Goal: Communication & Community: Participate in discussion

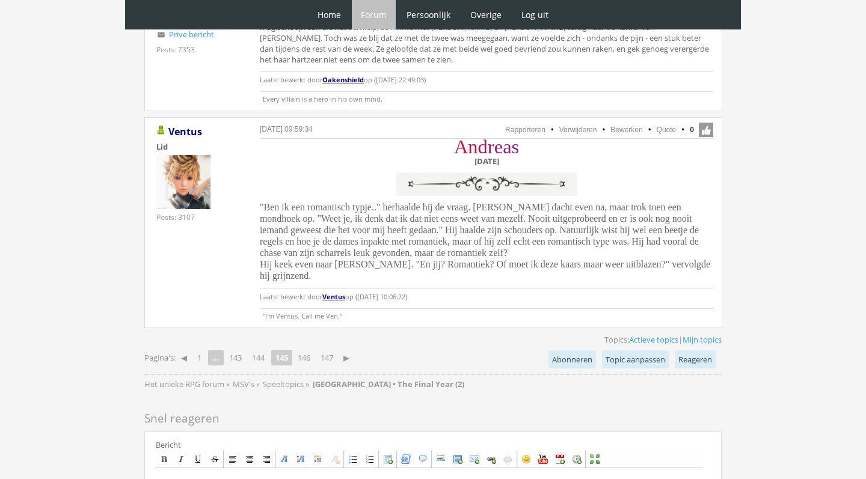
scroll to position [3099, 0]
click at [333, 348] on link "147" at bounding box center [327, 356] width 22 height 17
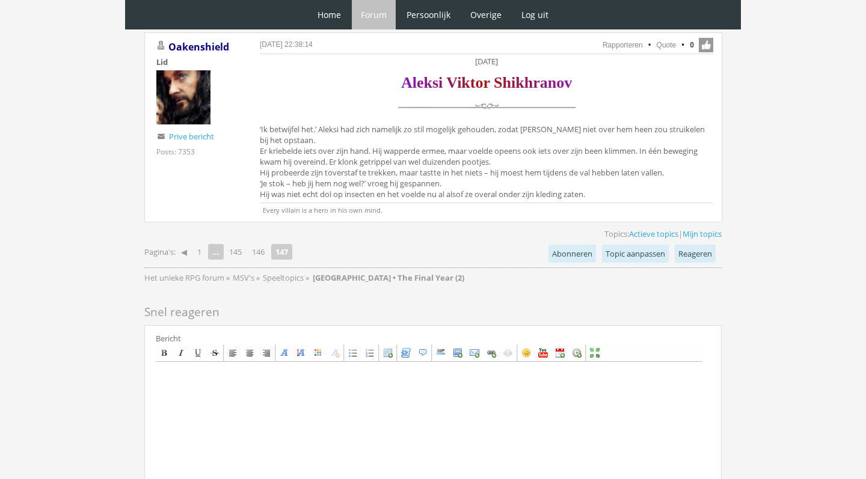
scroll to position [843, 0]
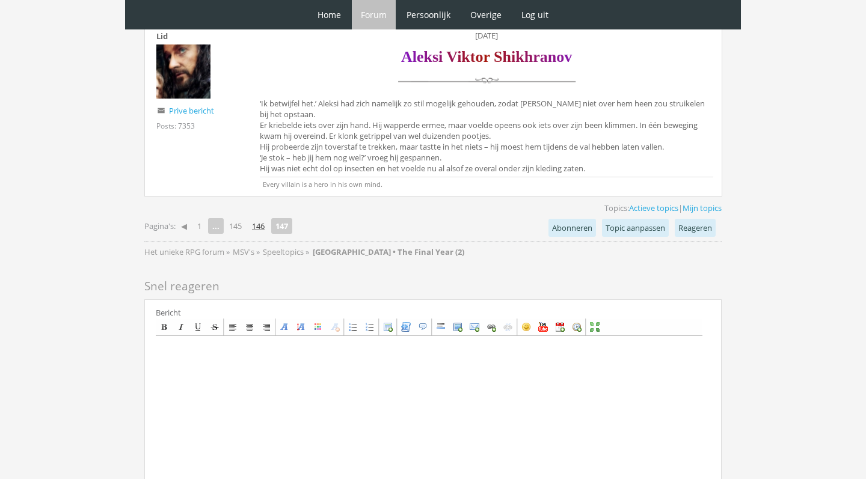
click at [259, 227] on link "146" at bounding box center [258, 226] width 22 height 17
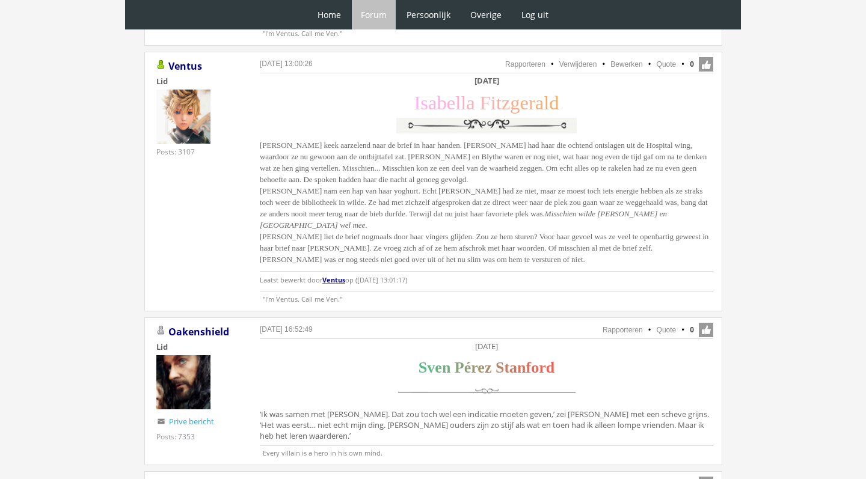
scroll to position [780, 0]
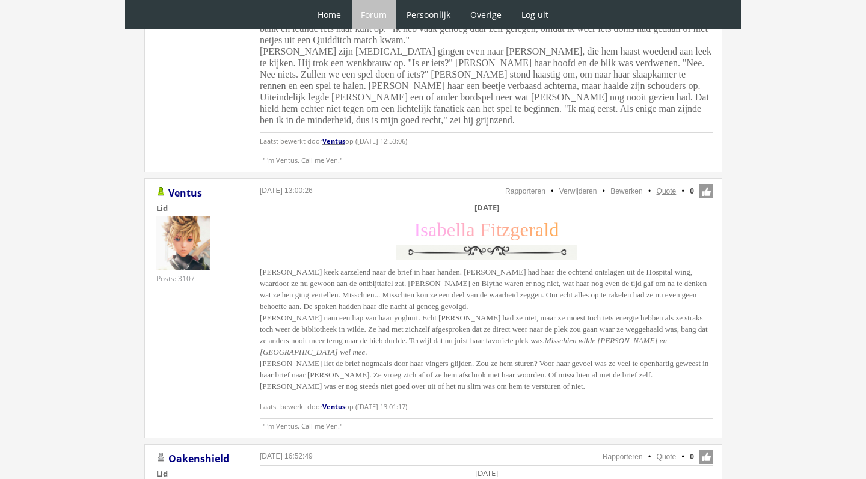
click at [667, 187] on link "Quote" at bounding box center [667, 191] width 20 height 8
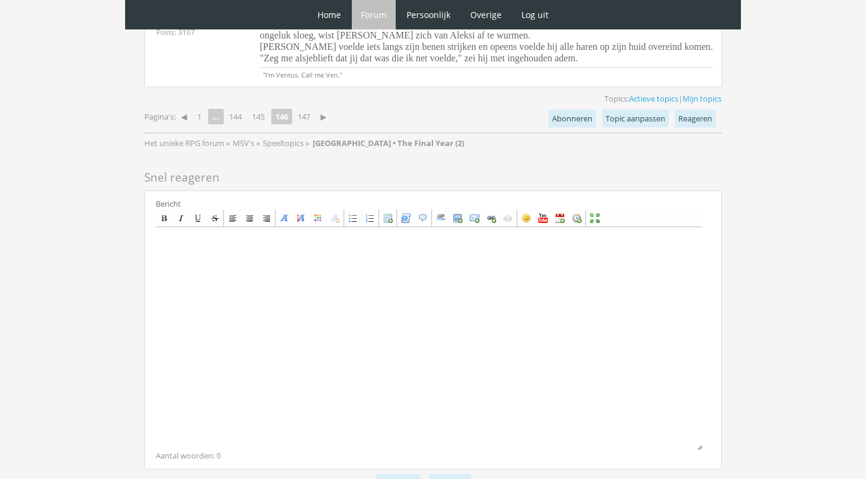
scroll to position [3049, 0]
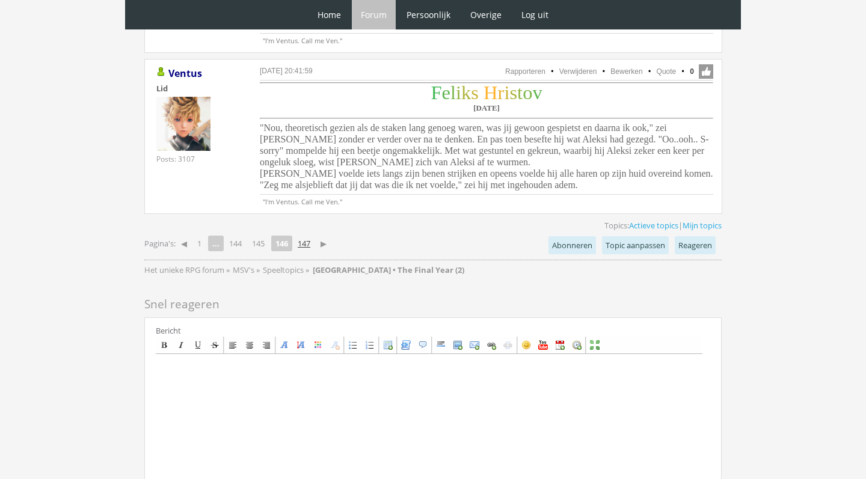
click at [314, 235] on link "147" at bounding box center [304, 243] width 22 height 17
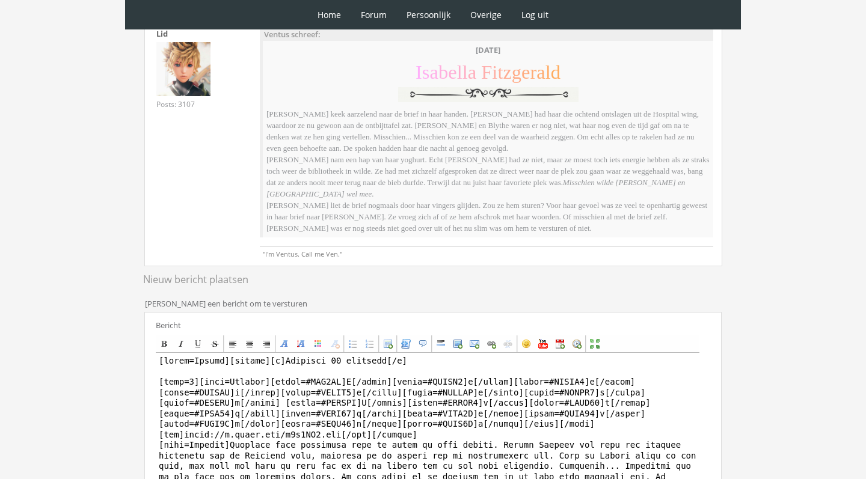
scroll to position [256, 0]
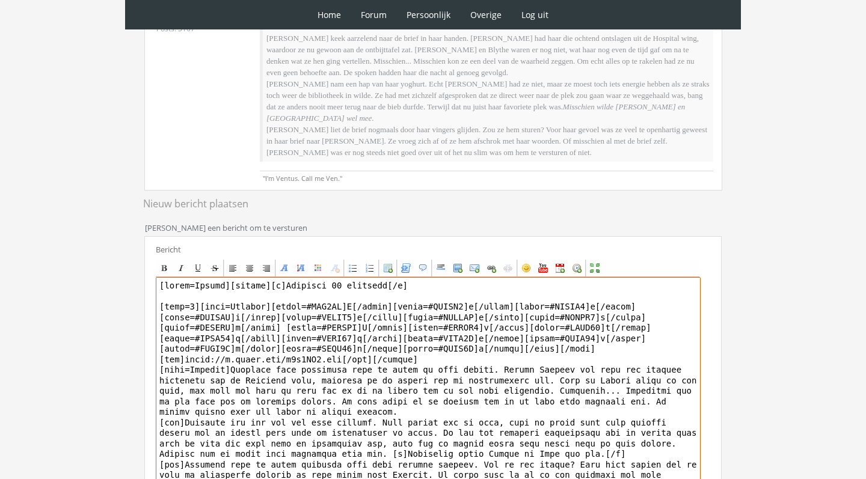
drag, startPoint x: 231, startPoint y: 284, endPoint x: 228, endPoint y: 366, distance: 82.4
click at [228, 366] on textarea at bounding box center [428, 388] width 545 height 223
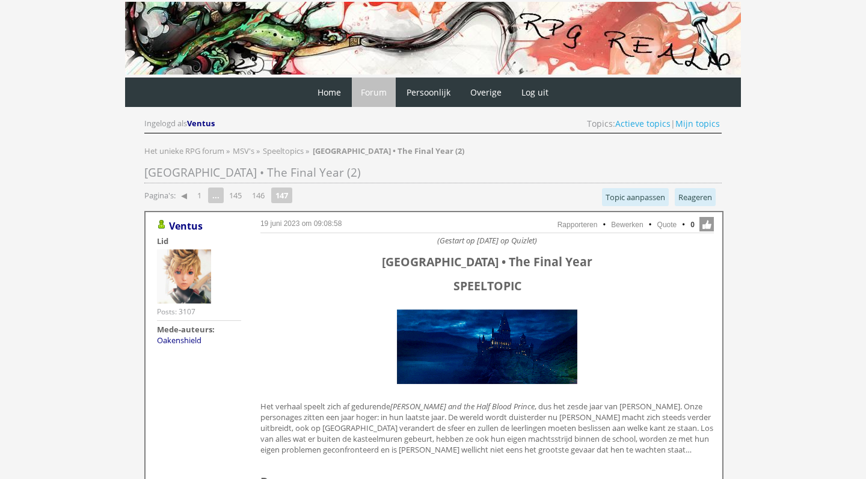
scroll to position [381, 0]
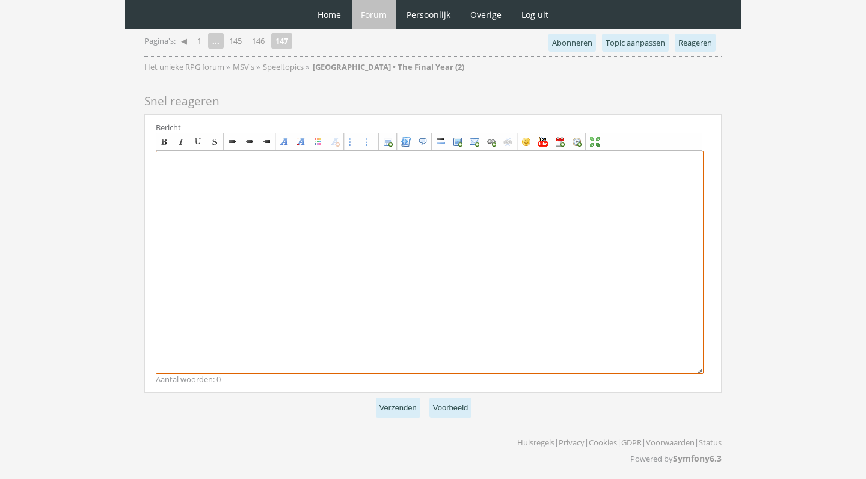
drag, startPoint x: 351, startPoint y: 245, endPoint x: 350, endPoint y: 236, distance: 9.0
click at [351, 245] on textarea at bounding box center [430, 262] width 548 height 223
paste textarea "[center][b]Zaterdag [DATE][/b] [size=7][font=[US_STATE]][color=#FFB0FA]I[/color…"
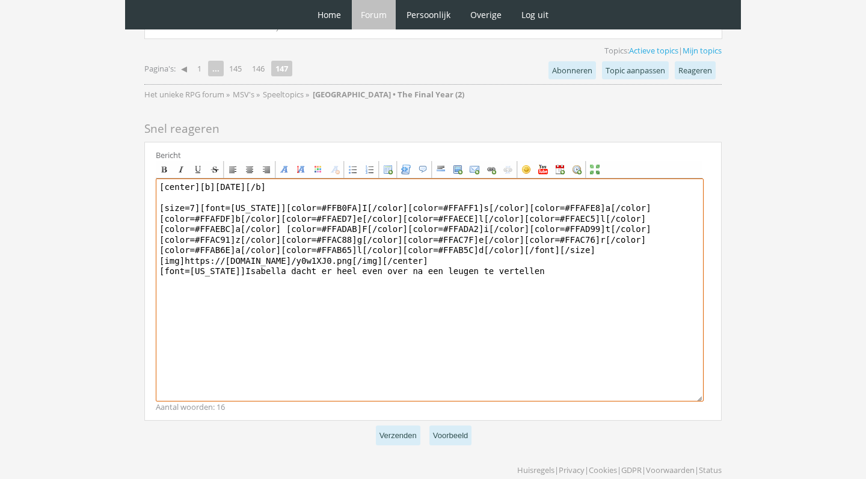
scroll to position [1000, 0]
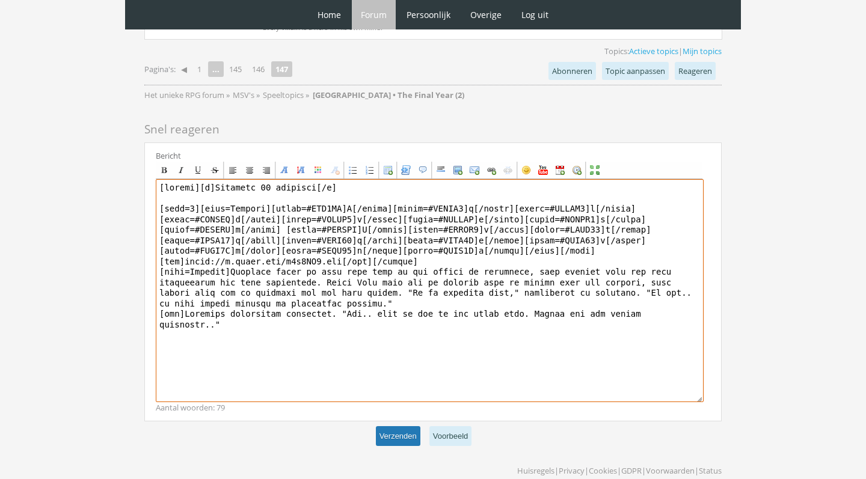
type textarea "[center][b]Zaterdag 27 november[/b] [size=7][font=Georgia][color=#FFB0FA]I[/col…"
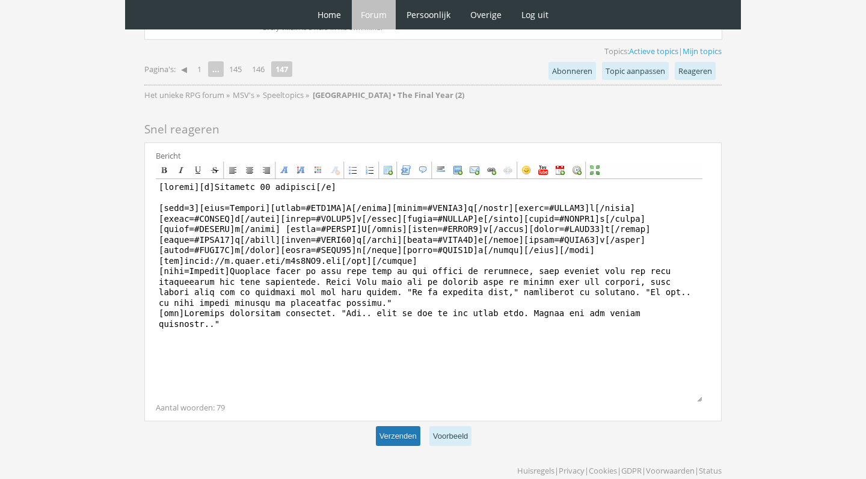
click at [388, 435] on button "Verzenden" at bounding box center [398, 436] width 44 height 20
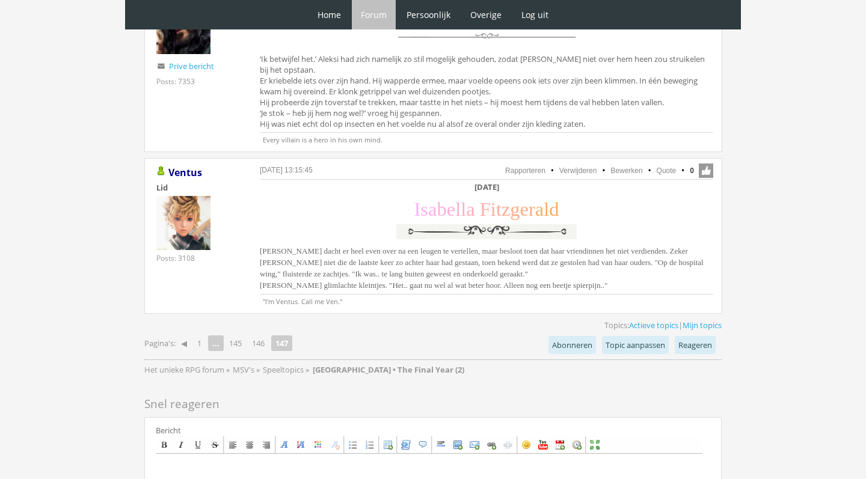
scroll to position [910, 0]
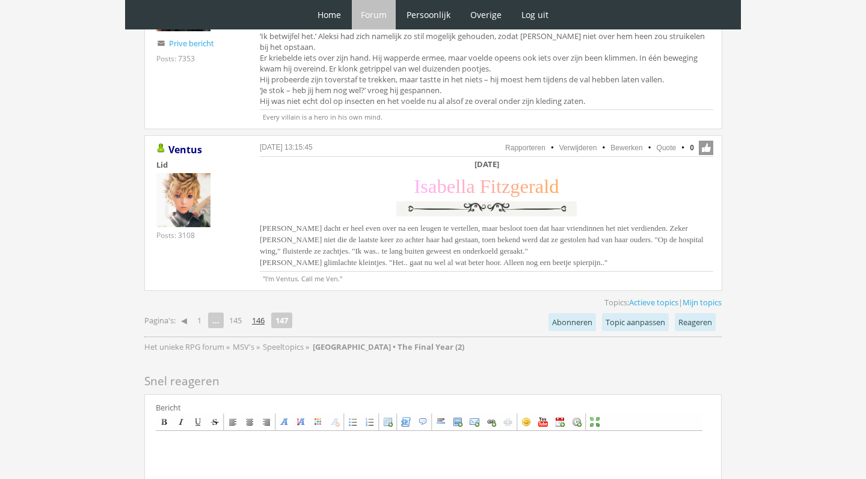
click at [264, 318] on link "146" at bounding box center [258, 320] width 22 height 17
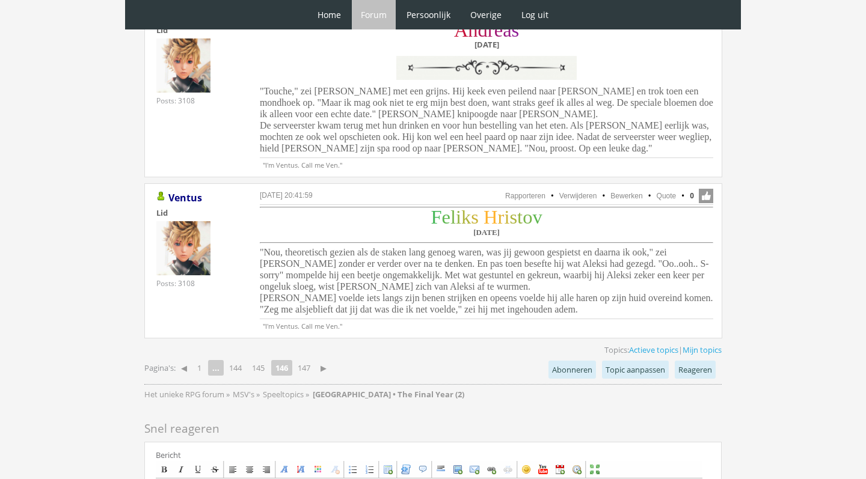
scroll to position [2927, 0]
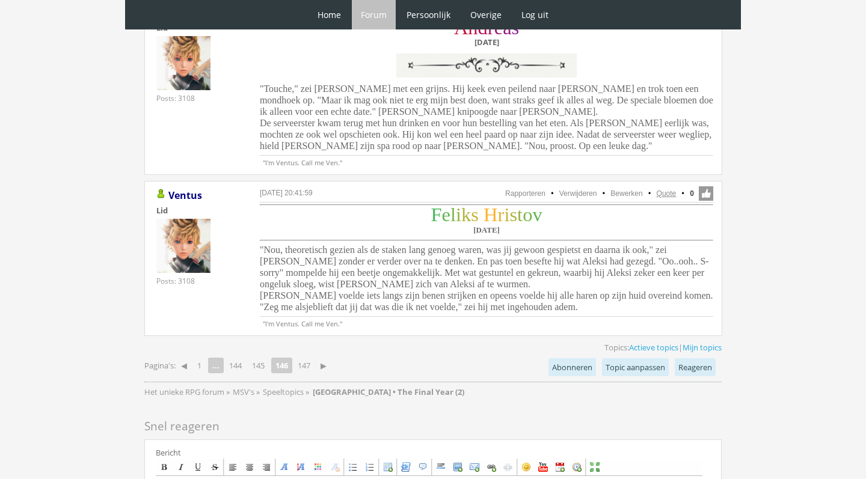
click at [668, 189] on link "Quote" at bounding box center [667, 193] width 20 height 8
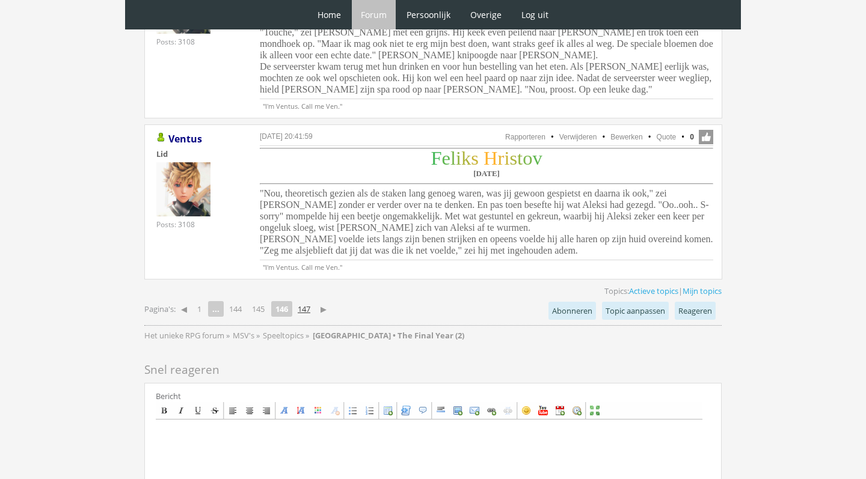
click at [310, 301] on link "147" at bounding box center [304, 309] width 22 height 17
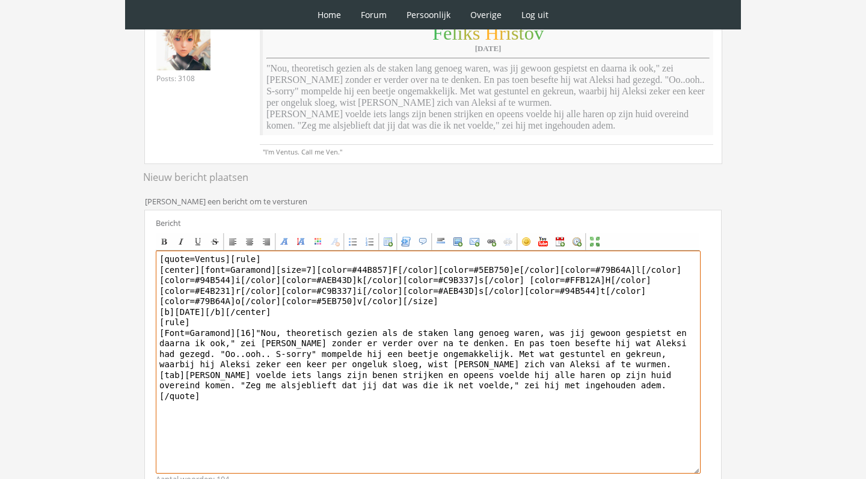
scroll to position [212, 0]
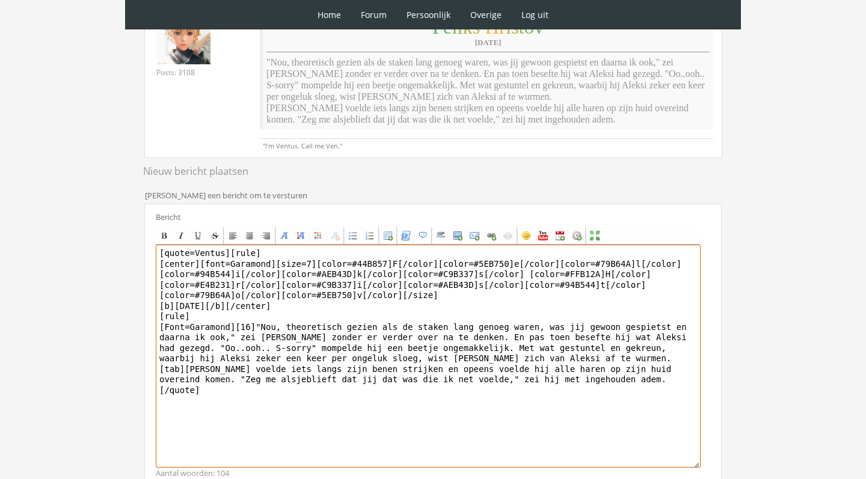
drag, startPoint x: 231, startPoint y: 255, endPoint x: 254, endPoint y: 325, distance: 73.4
click at [254, 325] on textarea "[quote=Ventus][rule] [center][font=Garamond][size=7][color=#44B857]F[/color][co…" at bounding box center [428, 356] width 545 height 223
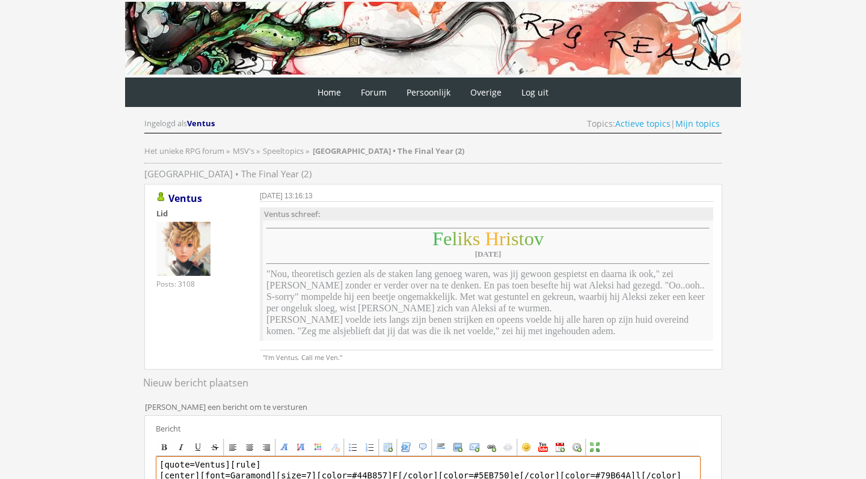
scroll to position [0, 0]
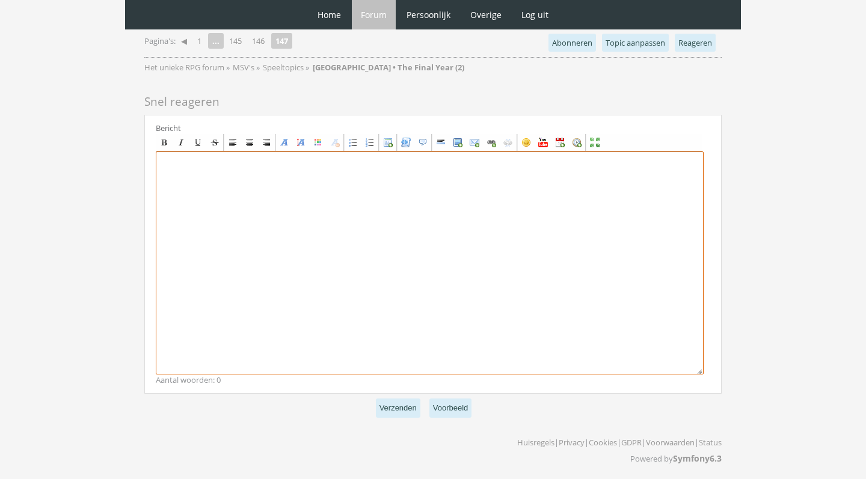
click at [339, 304] on textarea at bounding box center [430, 263] width 548 height 223
paste textarea "[rule] [center][font=Garamond][size=7][color=#44B857]F[/color][color=#5EB750]e[…"
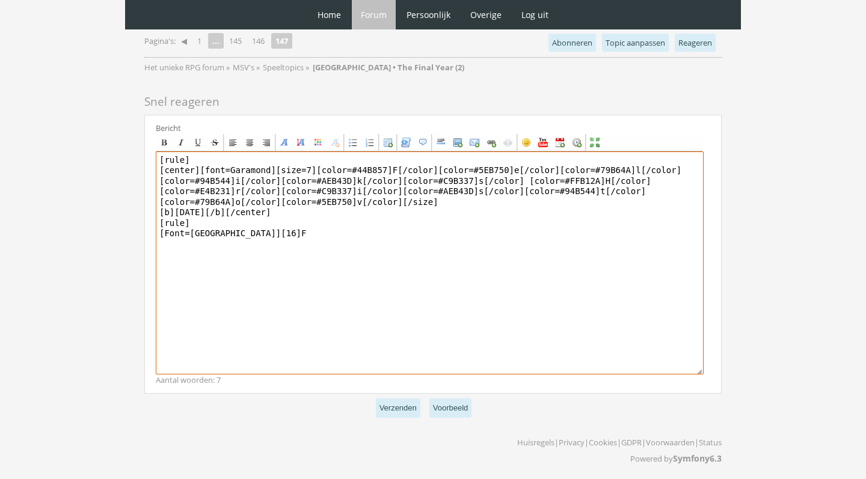
scroll to position [1189, 0]
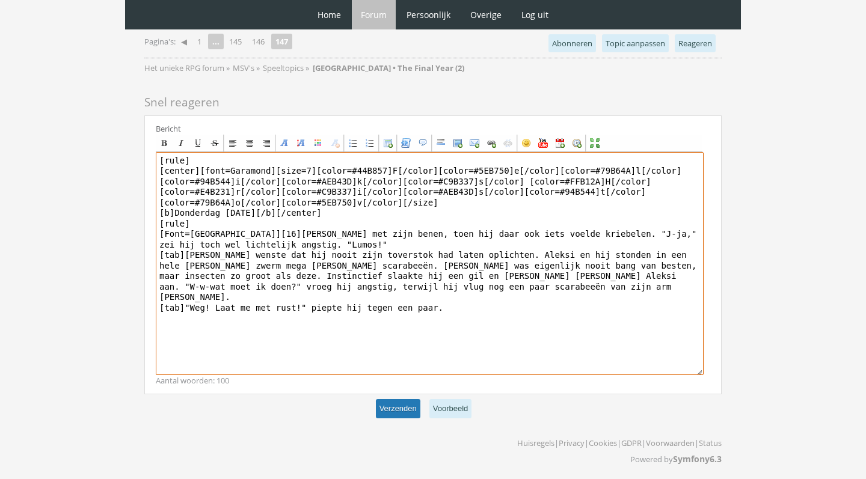
type textarea "[rule] [center][font=Garamond][size=7][color=#44B857]F[/color][color=#5EB750]e[…"
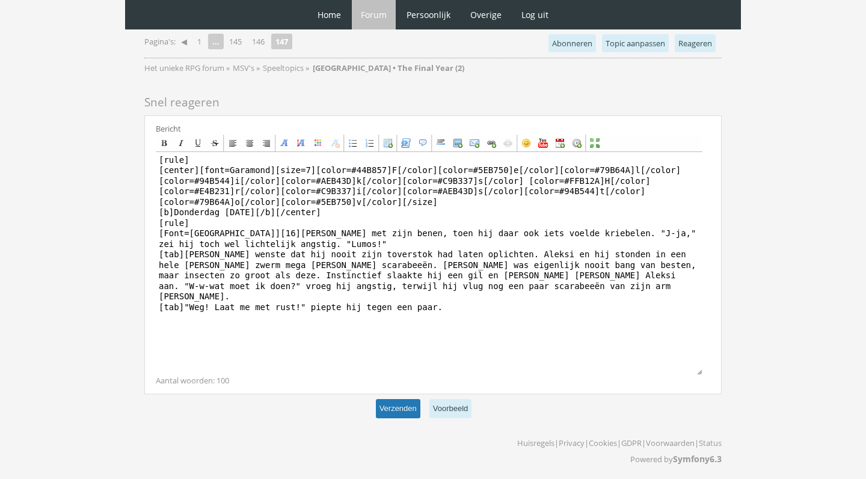
click at [395, 411] on button "Verzenden" at bounding box center [398, 409] width 44 height 20
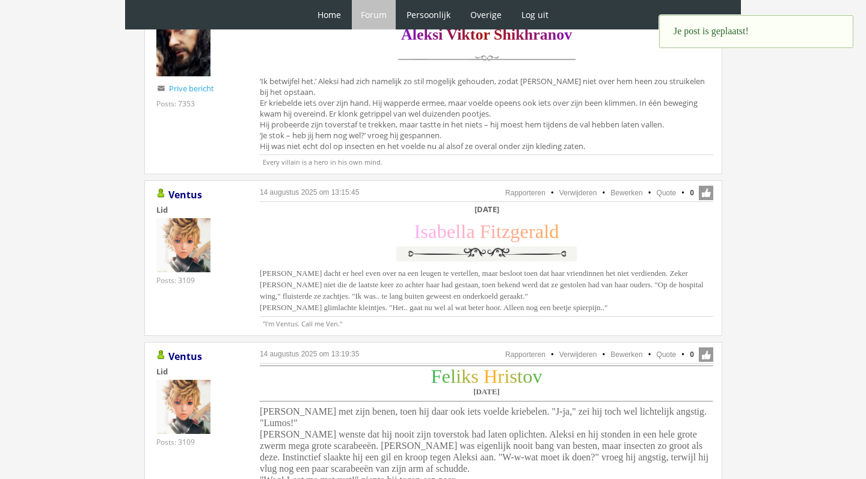
scroll to position [1088, 0]
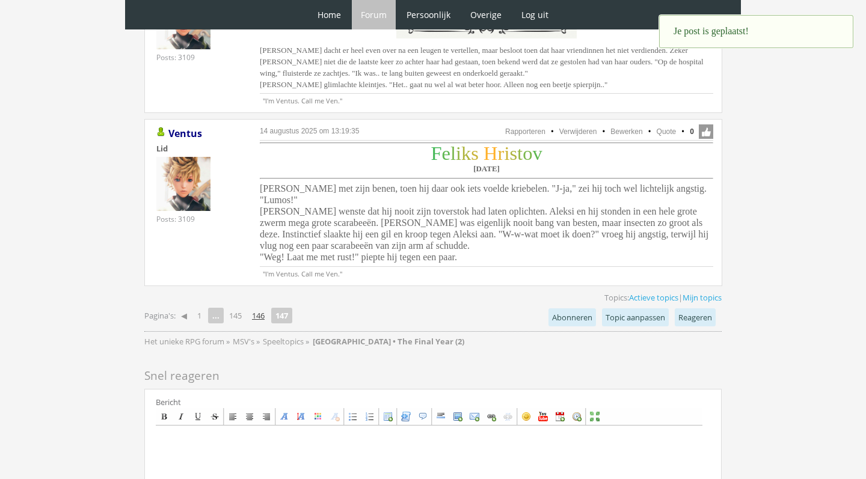
click at [268, 314] on link "146" at bounding box center [258, 315] width 22 height 17
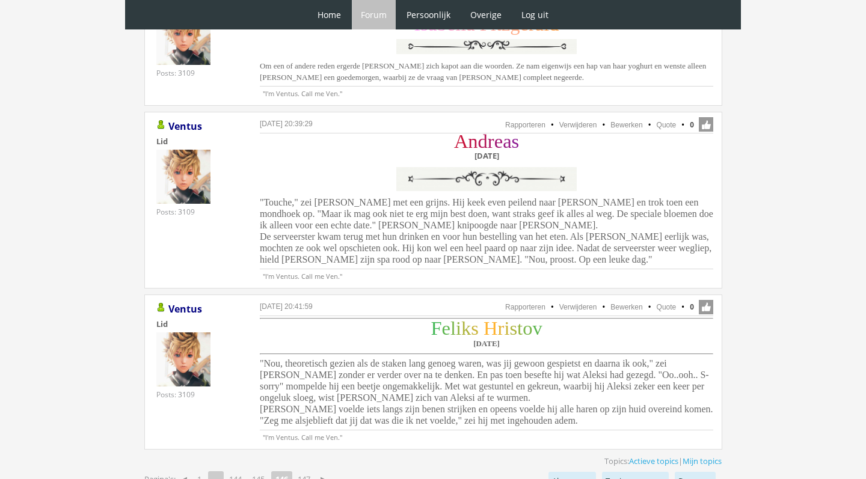
scroll to position [2821, 0]
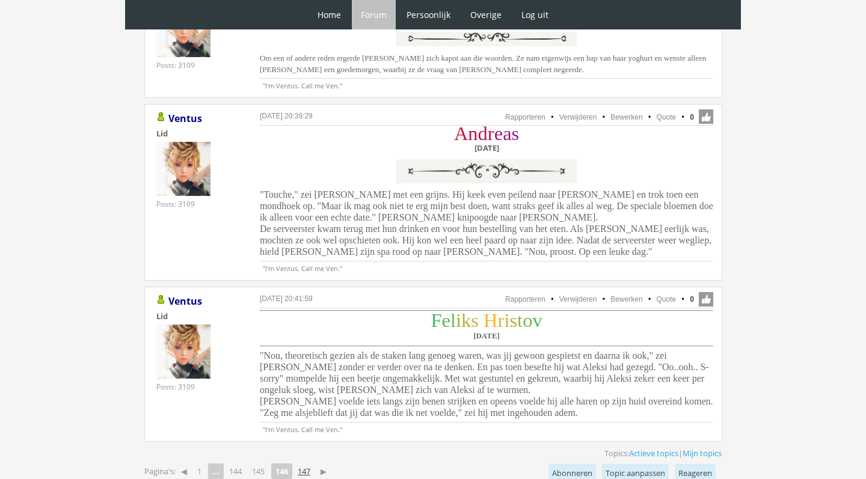
click at [314, 463] on link "147" at bounding box center [304, 471] width 22 height 17
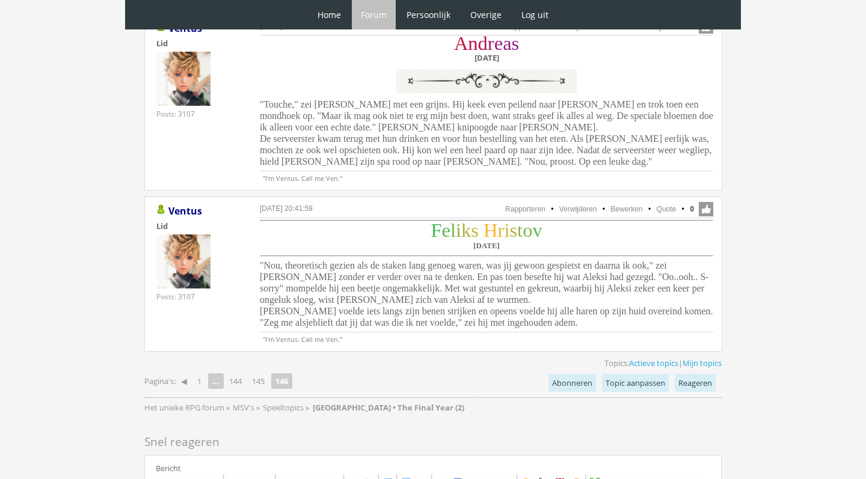
scroll to position [2896, 0]
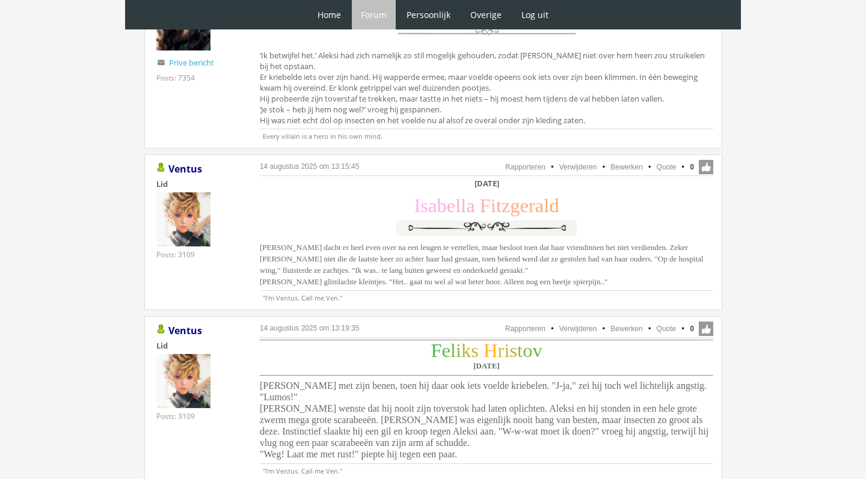
scroll to position [889, 0]
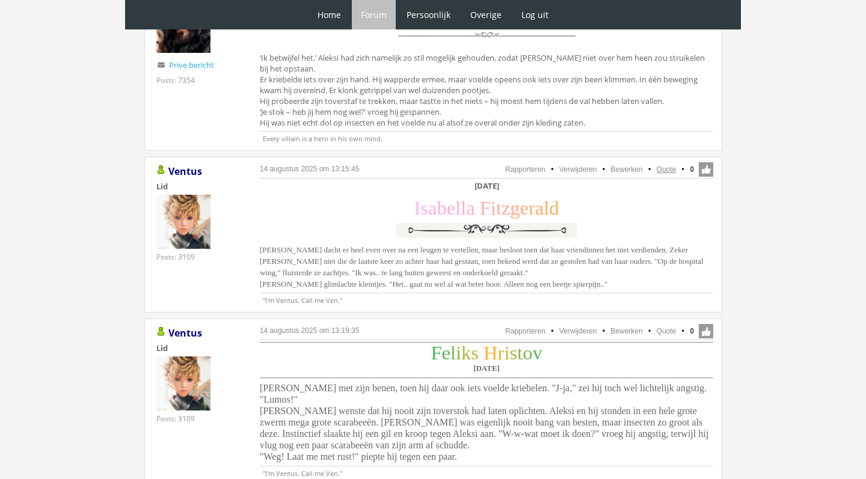
click at [666, 169] on link "Quote" at bounding box center [667, 169] width 20 height 8
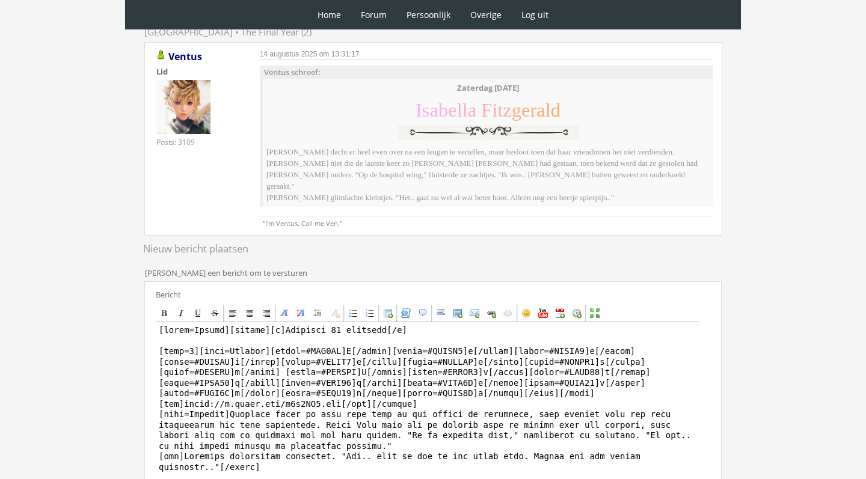
scroll to position [194, 0]
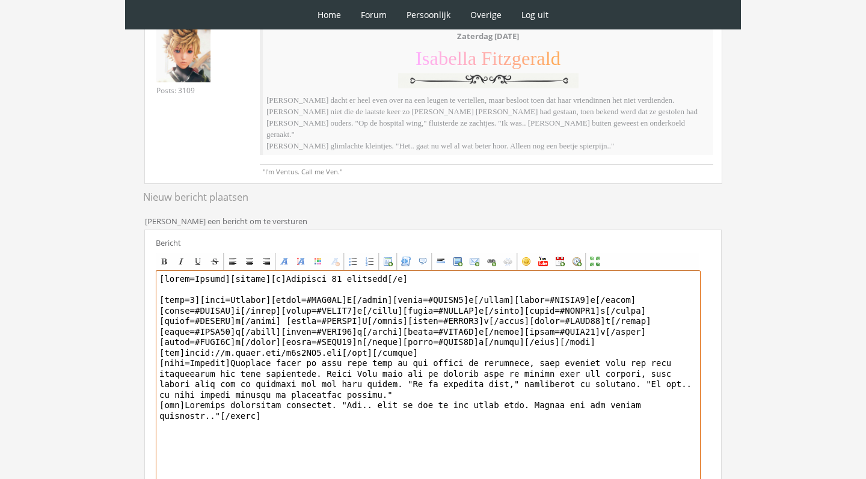
drag, startPoint x: 231, startPoint y: 268, endPoint x: 162, endPoint y: 265, distance: 69.2
click at [163, 271] on textarea at bounding box center [428, 382] width 545 height 223
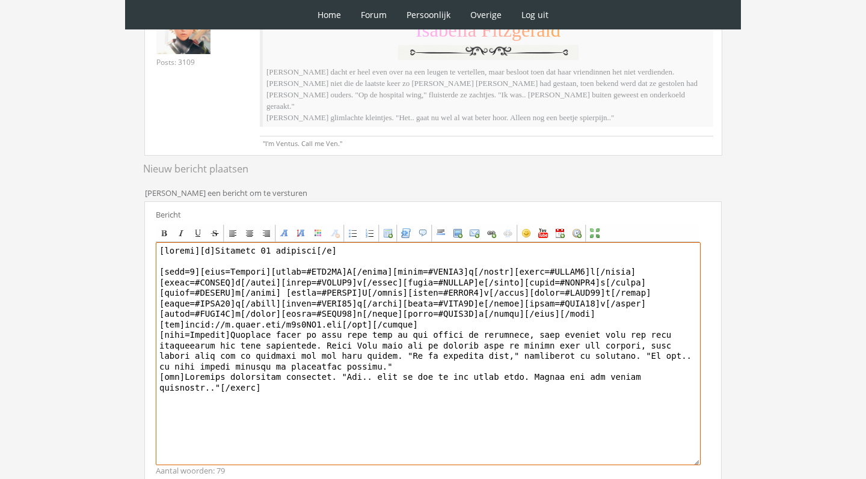
drag, startPoint x: 230, startPoint y: 348, endPoint x: 429, endPoint y: 479, distance: 238.8
click at [427, 479] on form "Schrijf een bericht om te versturen Bericht Bold Italic Underline Strikethrough…" at bounding box center [432, 348] width 577 height 333
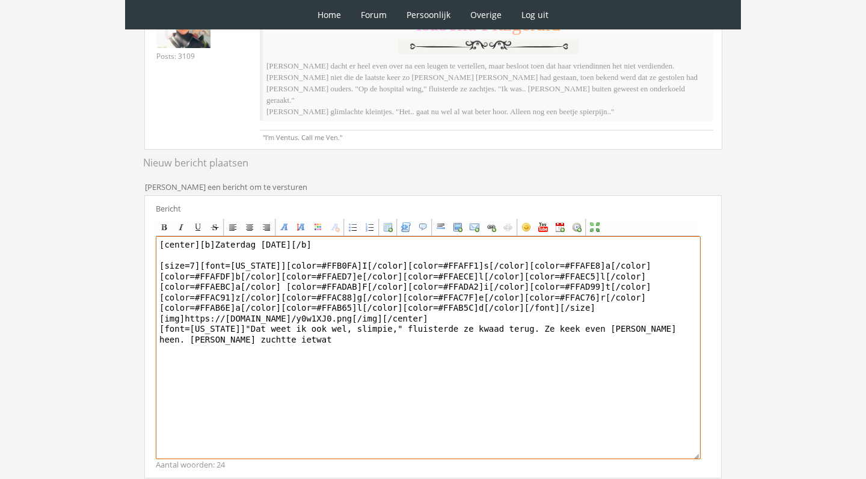
click at [211, 330] on textarea "[center][b]Zaterdag 27 november[/b] [size=7][font=Georgia][color=#FFB0FA]I[/col…" at bounding box center [428, 347] width 545 height 223
click at [210, 327] on textarea "[center][b]Zaterdag 27 november[/b] [size=7][font=Georgia][color=#FFB0FA]I[/col…" at bounding box center [428, 347] width 545 height 223
click at [296, 325] on textarea "[center][b]Zaterdag 27 november[/b] [size=7][font=Georgia][color=#FFB0FA]I[/col…" at bounding box center [428, 347] width 545 height 223
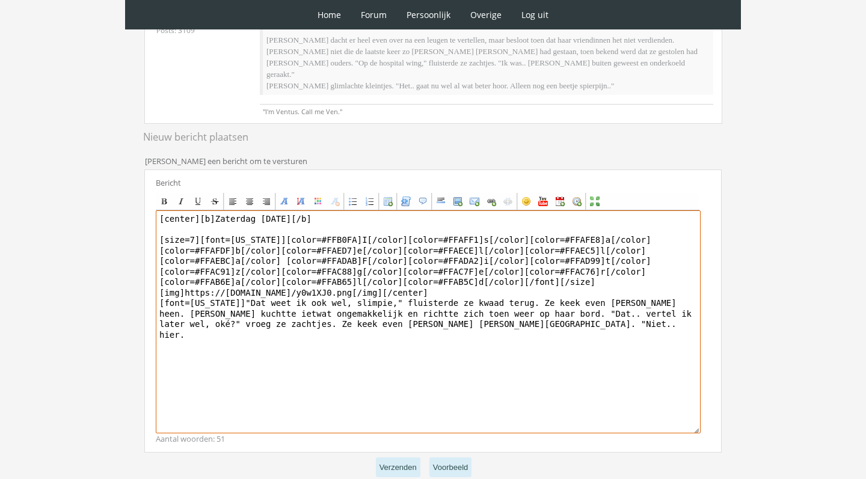
scroll to position [255, 0]
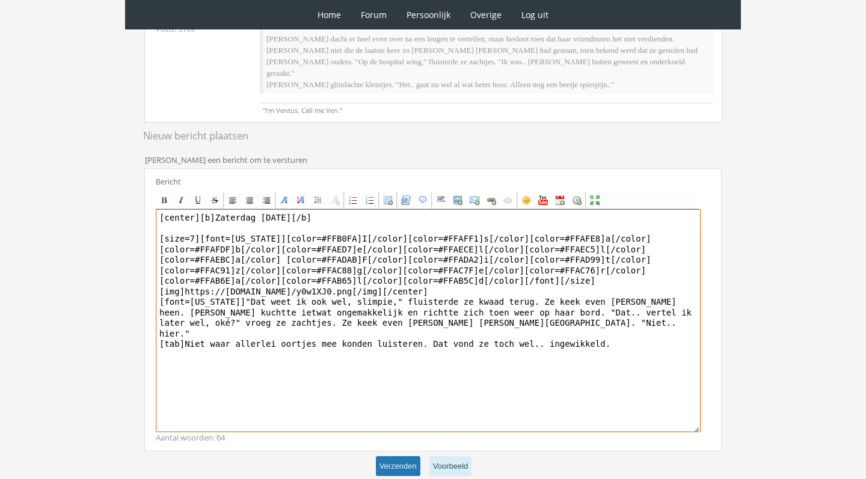
type textarea "[center][b][DATE][/b] [size=7][font=[US_STATE]][color=#FFB0FA]I[/color][color=#…"
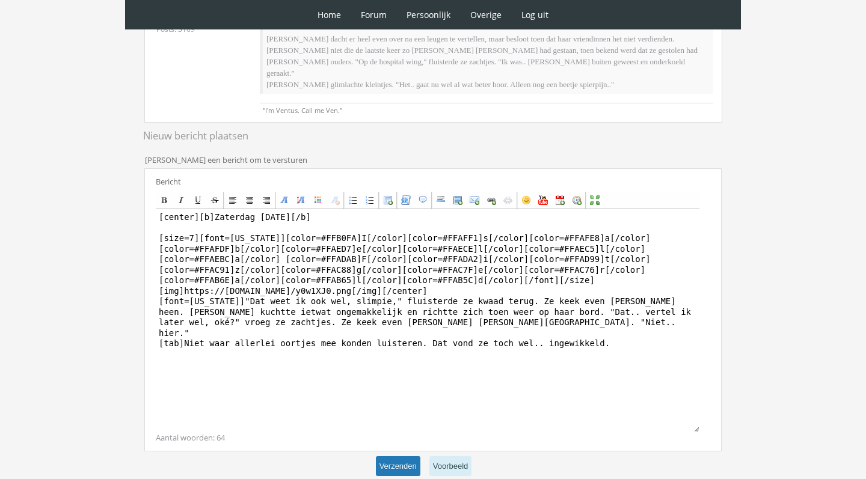
click at [402, 458] on button "Verzenden" at bounding box center [398, 466] width 44 height 20
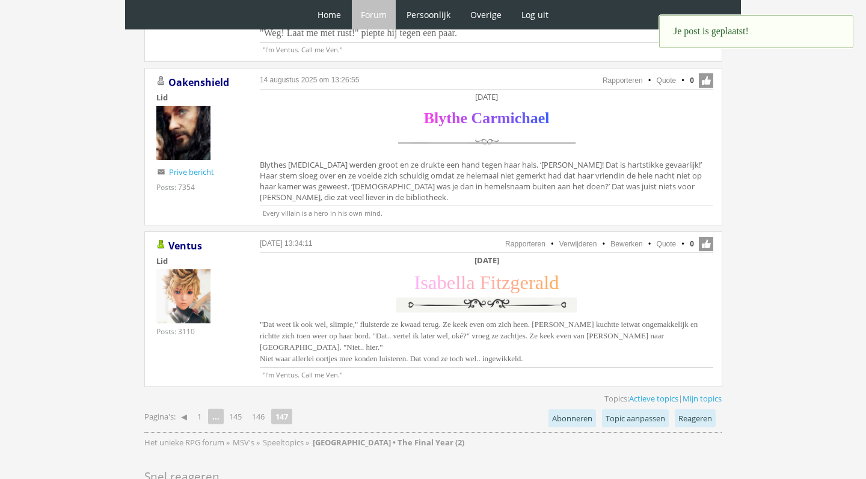
scroll to position [1312, 0]
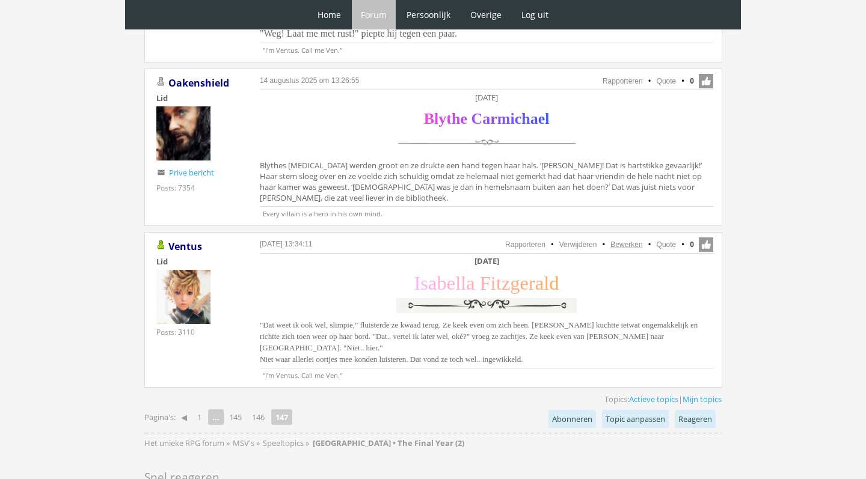
click at [618, 244] on link "Bewerken" at bounding box center [626, 245] width 32 height 8
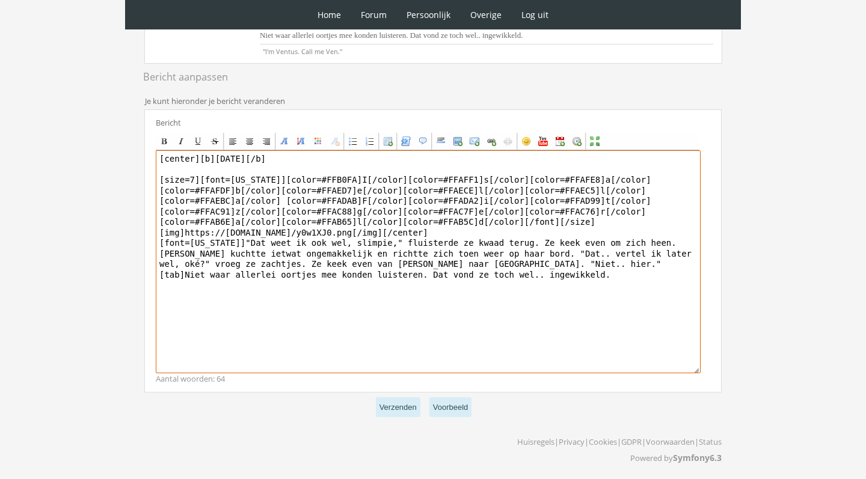
scroll to position [274, 0]
click at [378, 242] on textarea "[center][b][DATE][/b] [size=7][font=[US_STATE]][color=#FFB0FA]I[/color][color=#…" at bounding box center [428, 263] width 545 height 223
type textarea "[center][b][DATE][/b] [size=7][font=[US_STATE]][color=#FFB0FA]I[/color][color=#…"
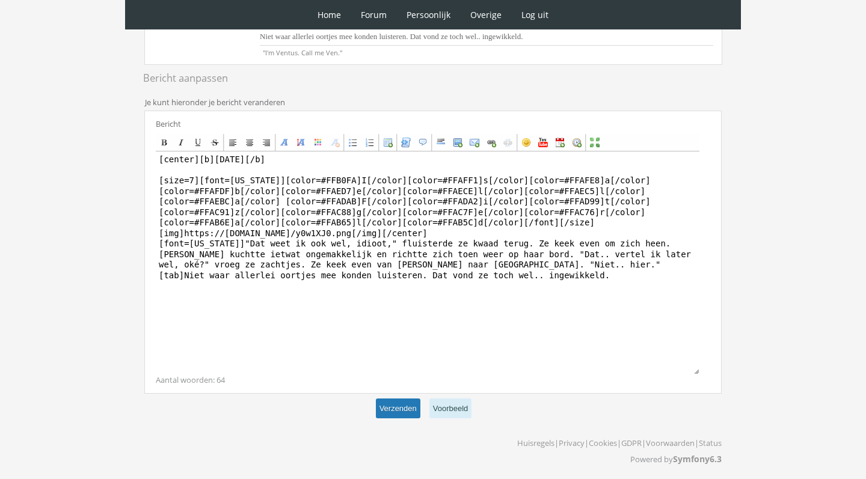
click at [388, 400] on button "Verzenden" at bounding box center [398, 409] width 44 height 20
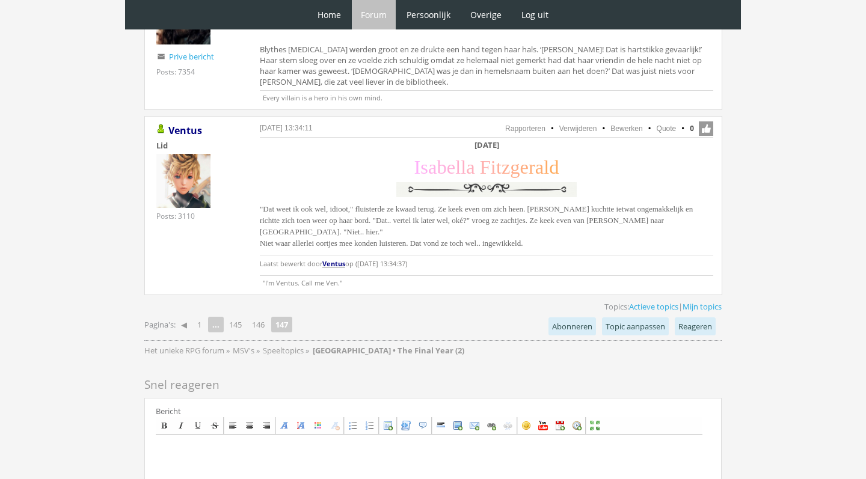
scroll to position [1432, 0]
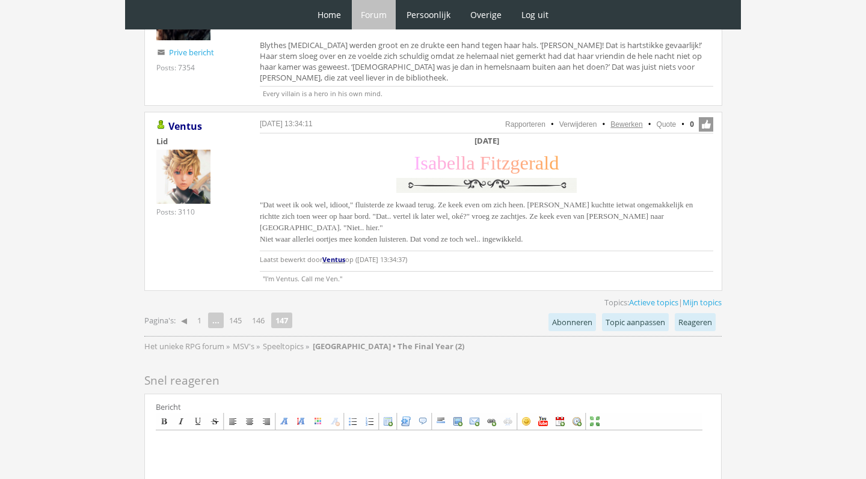
click at [628, 122] on link "Bewerken" at bounding box center [626, 124] width 32 height 8
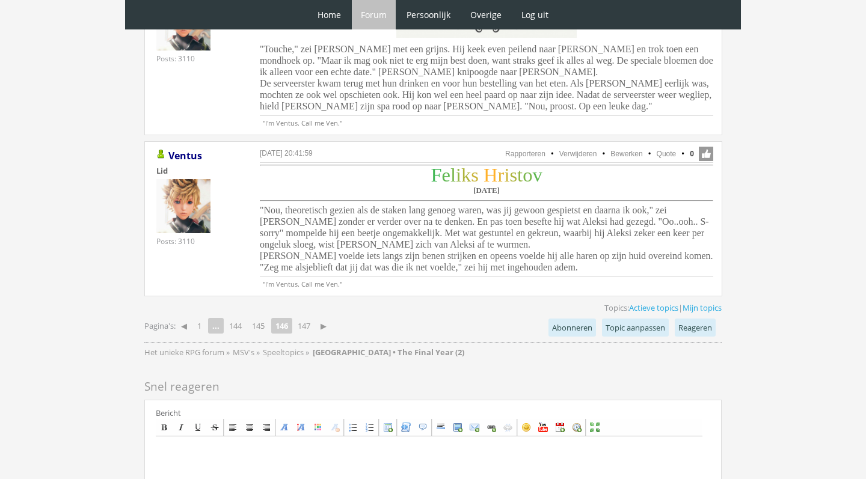
scroll to position [2940, 0]
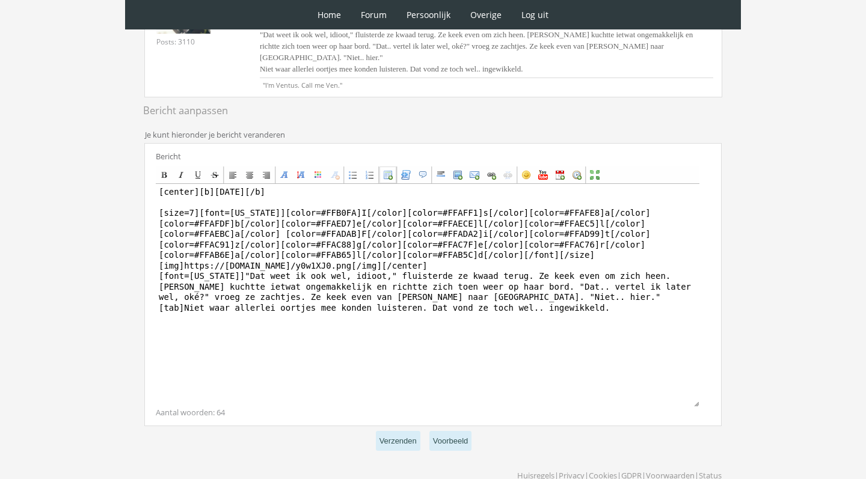
scroll to position [242, 0]
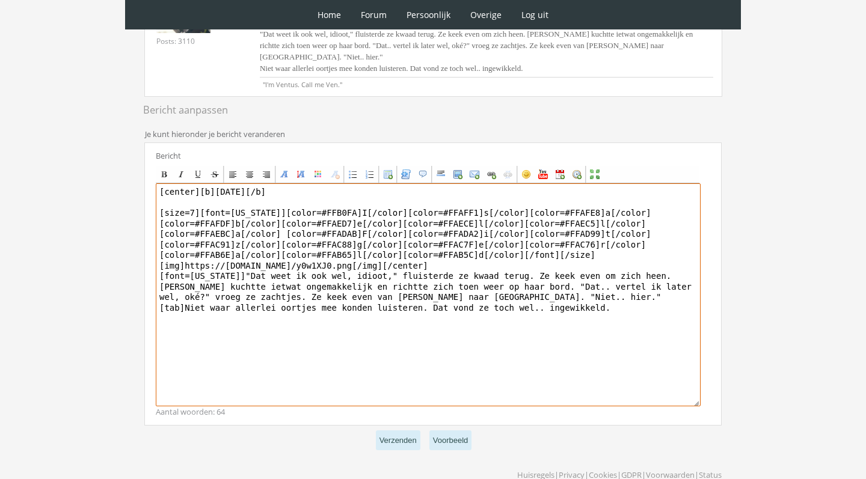
click at [519, 260] on textarea "[center][b][DATE][/b] [size=7][font=[US_STATE]][color=#FFB0FA]I[/color][color=#…" at bounding box center [428, 294] width 545 height 223
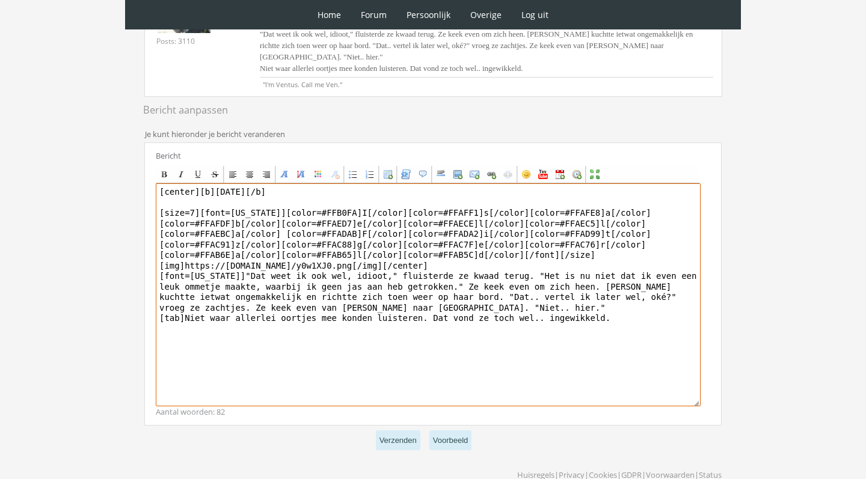
click at [486, 281] on textarea "[center][b][DATE][/b] [size=7][font=[US_STATE]][color=#FFB0FA]I[/color][color=#…" at bounding box center [428, 294] width 545 height 223
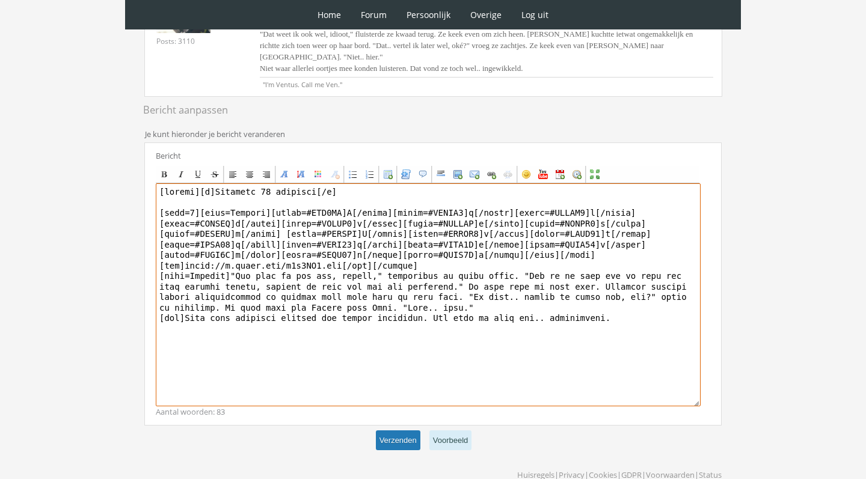
type textarea "[loremi][d]Sitametc 04 adipisci[/e] [sedd=4][eius=Tempori][utlab=#ETD7MA]A[/eni…"
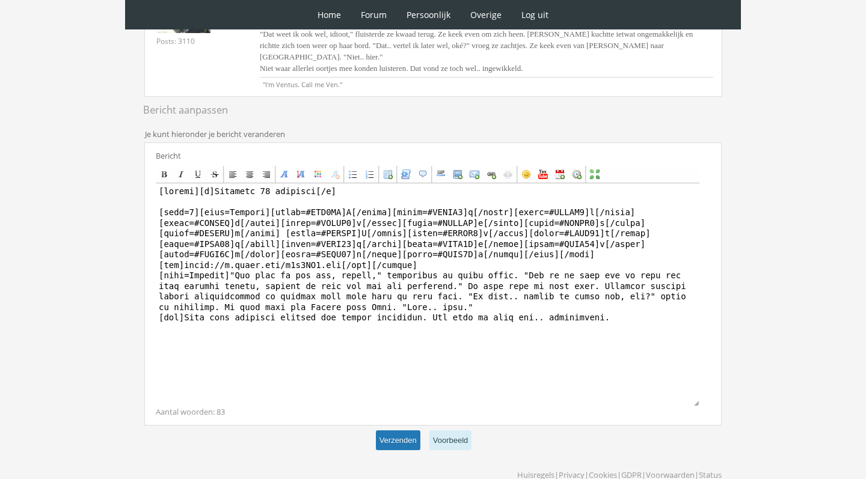
click at [391, 431] on button "Verzenden" at bounding box center [398, 441] width 44 height 20
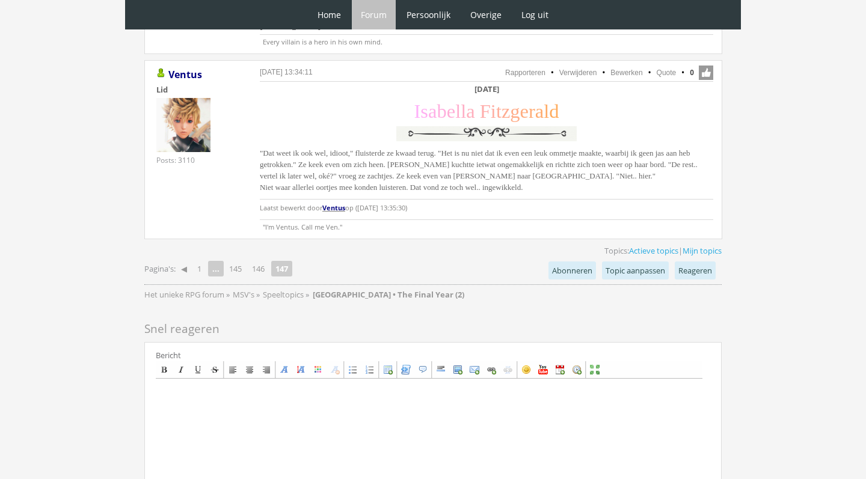
scroll to position [1485, 0]
